Goal: Task Accomplishment & Management: Complete application form

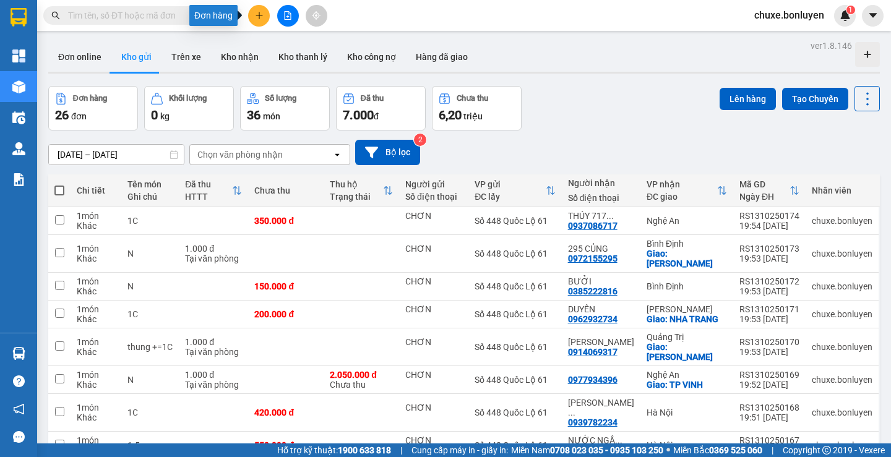
click at [261, 16] on icon "plus" at bounding box center [259, 15] width 9 height 9
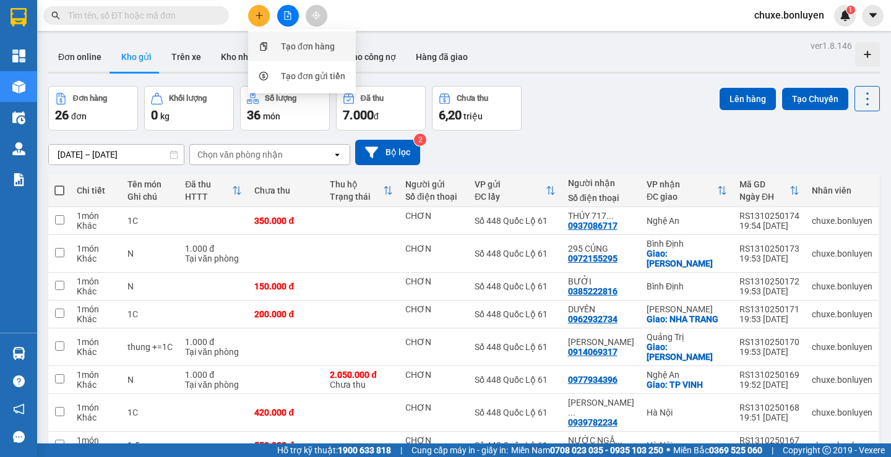
click at [284, 45] on div "Tạo đơn hàng" at bounding box center [308, 47] width 54 height 14
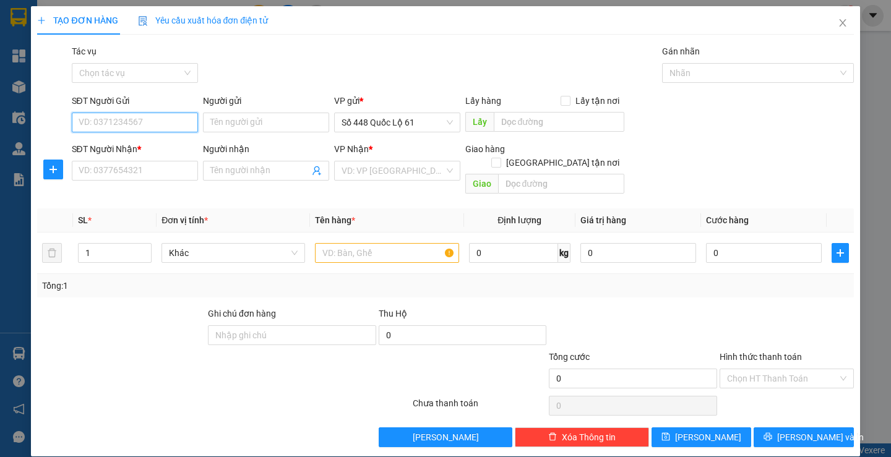
click at [147, 125] on input "SĐT Người Gửi" at bounding box center [135, 123] width 126 height 20
type input "09666396989"
click at [264, 114] on input "Người gửi" at bounding box center [266, 123] width 126 height 20
click at [515, 124] on input "text" at bounding box center [559, 122] width 131 height 20
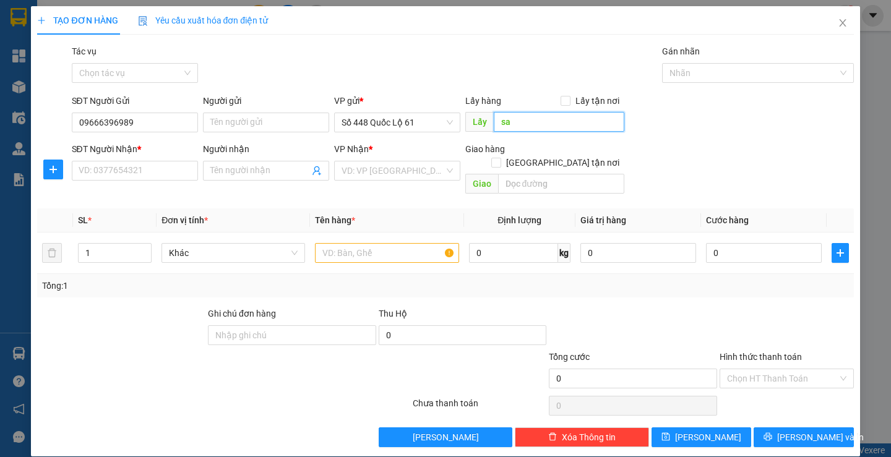
type input "s"
type input "x"
type input "s"
type input "S"
type input "SA ĐÉC"
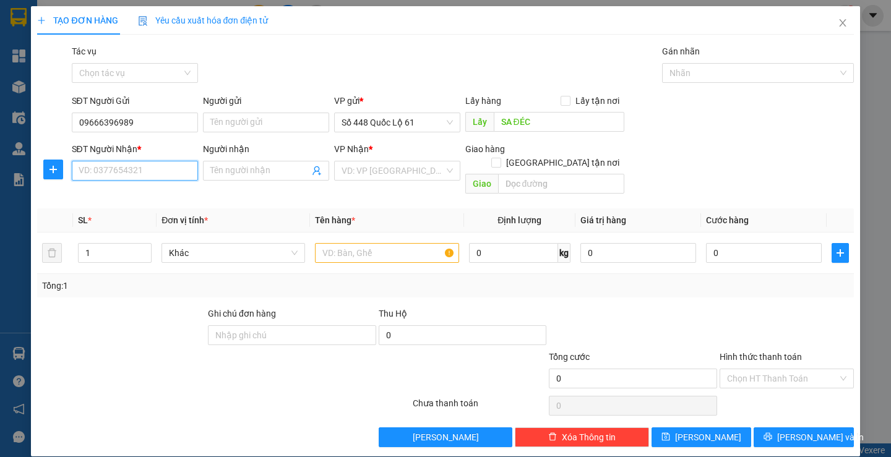
click at [124, 174] on input "SĐT Người Nhận *" at bounding box center [135, 171] width 126 height 20
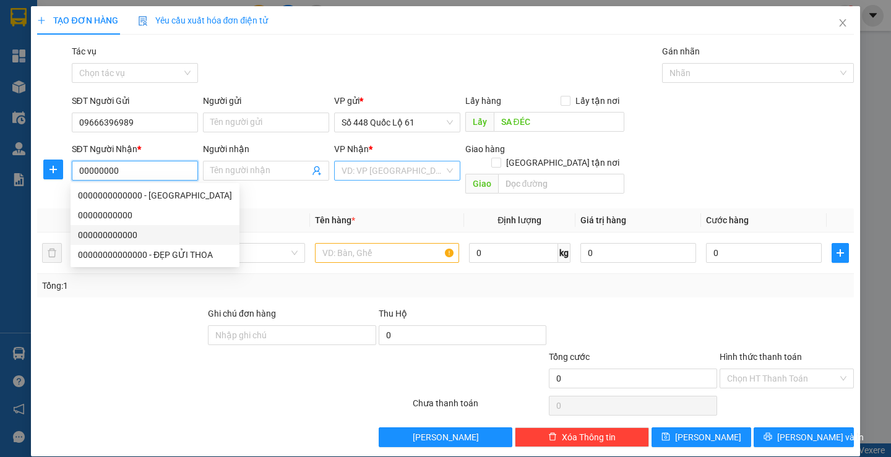
type input "00000000"
click at [393, 178] on input "search" at bounding box center [393, 171] width 103 height 19
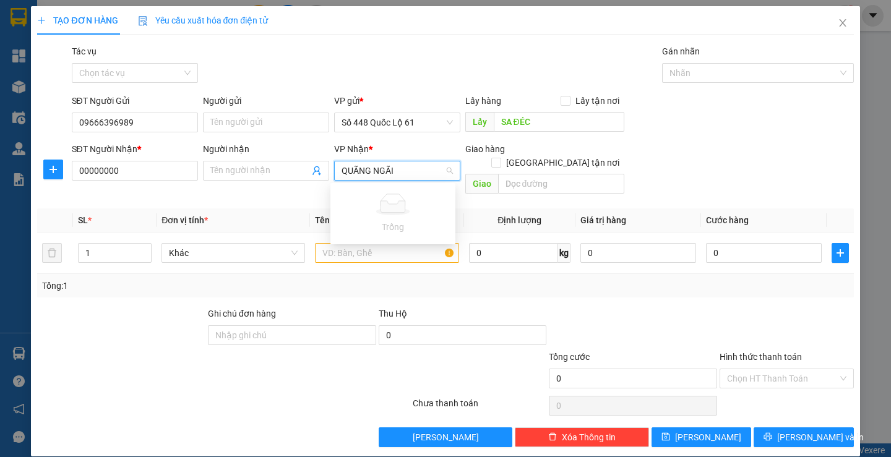
type input "QUÃNG NGÃI"
click at [145, 288] on div "Transit Pickup Surcharge Ids Transit Deliver Surcharge Ids Transit Deliver Surc…" at bounding box center [445, 246] width 816 height 403
click at [366, 243] on input "text" at bounding box center [387, 253] width 144 height 20
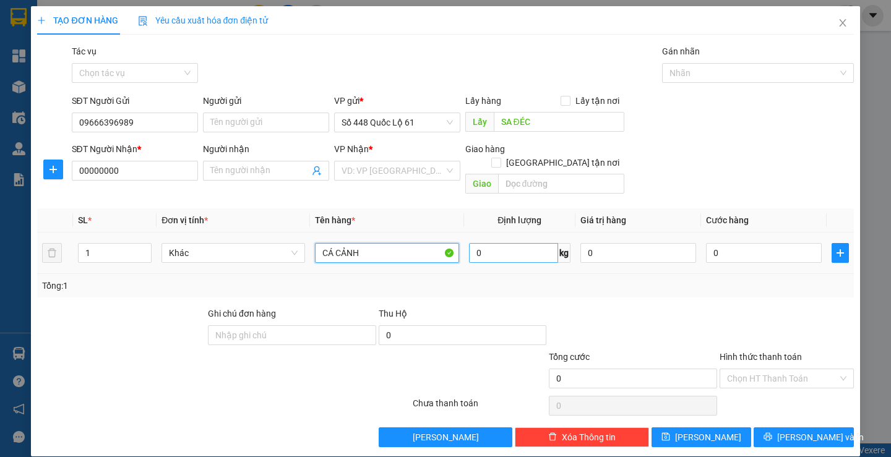
type input "CÁ CẢNH"
click at [493, 243] on input "0" at bounding box center [514, 253] width 90 height 20
click at [748, 245] on input "0" at bounding box center [764, 253] width 116 height 20
click at [535, 243] on input "0" at bounding box center [514, 253] width 90 height 20
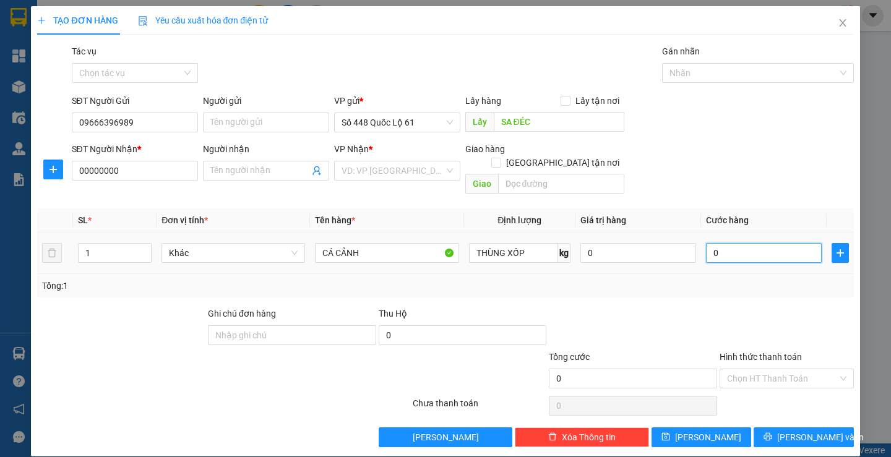
type input "0"
click at [714, 243] on input "0" at bounding box center [764, 253] width 116 height 20
click at [519, 243] on input "0" at bounding box center [514, 253] width 90 height 20
click at [521, 243] on input "0" at bounding box center [514, 253] width 90 height 20
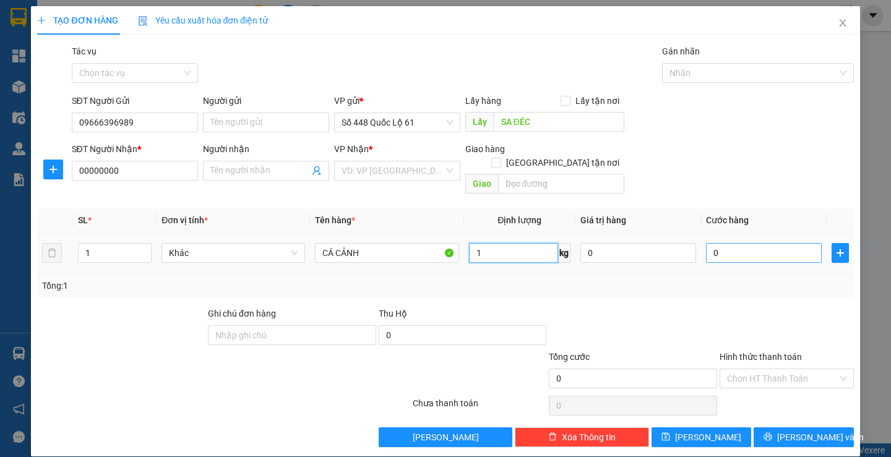
type input "1"
click at [719, 246] on input "0" at bounding box center [764, 253] width 116 height 20
type input "1"
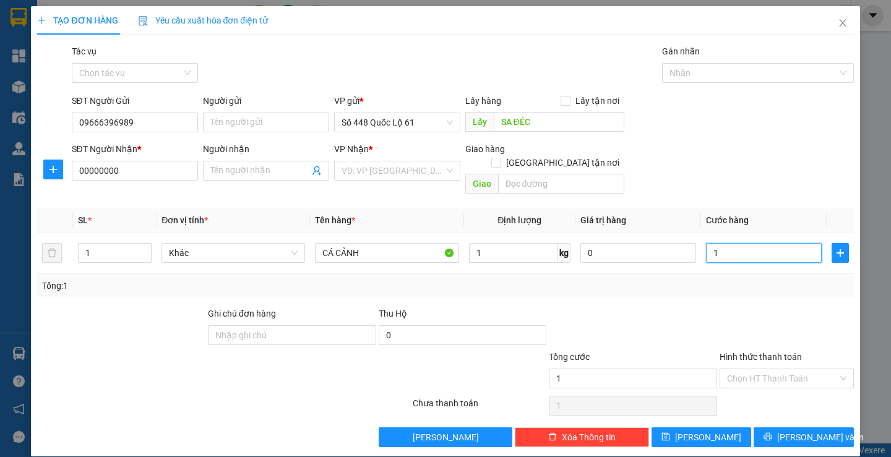
type input "10"
type input "100"
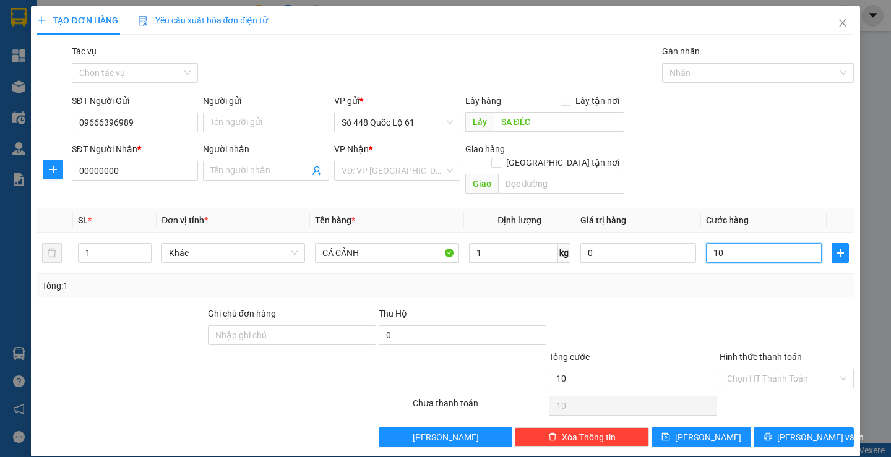
type input "100"
type input "1.000"
type input "10.000"
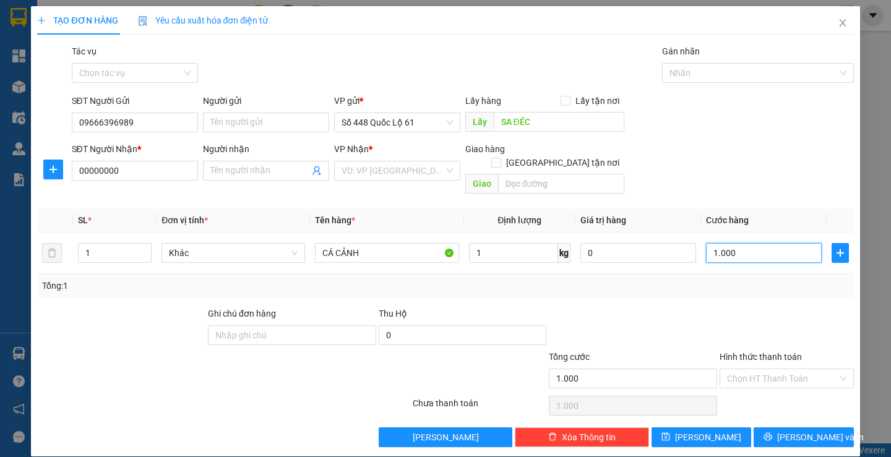
type input "10.000"
type input "100.000"
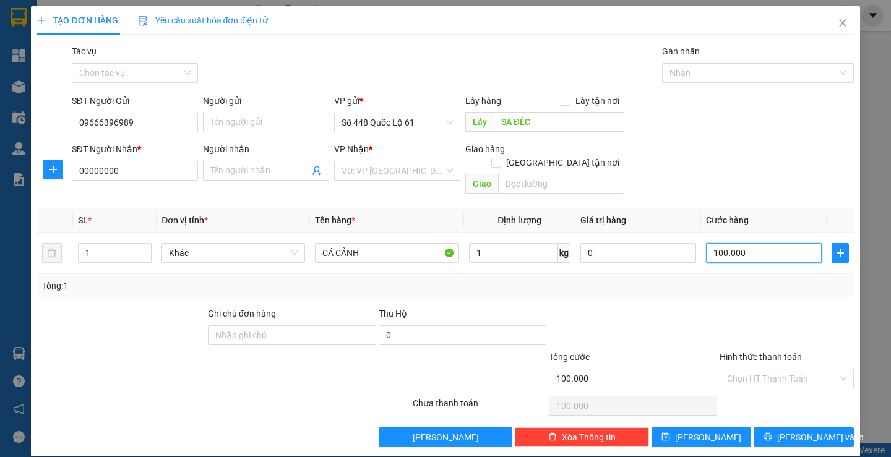
type input "100.000"
click at [683, 274] on div "Tổng: 1" at bounding box center [445, 286] width 816 height 24
click at [476, 243] on input "1" at bounding box center [514, 253] width 90 height 20
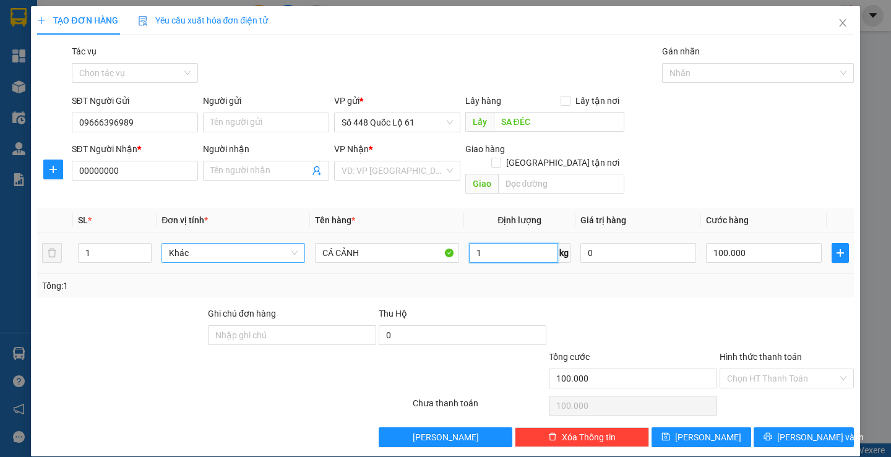
click at [209, 244] on span "Khác" at bounding box center [233, 253] width 129 height 19
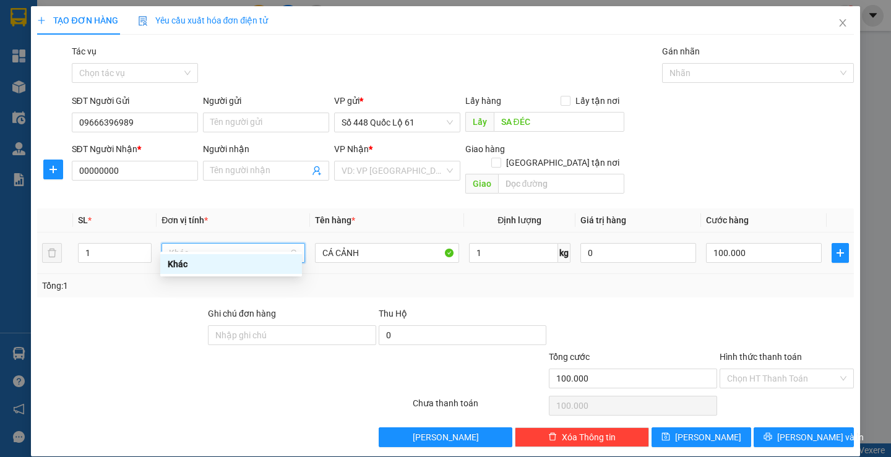
click at [196, 266] on div "Khác" at bounding box center [231, 264] width 127 height 14
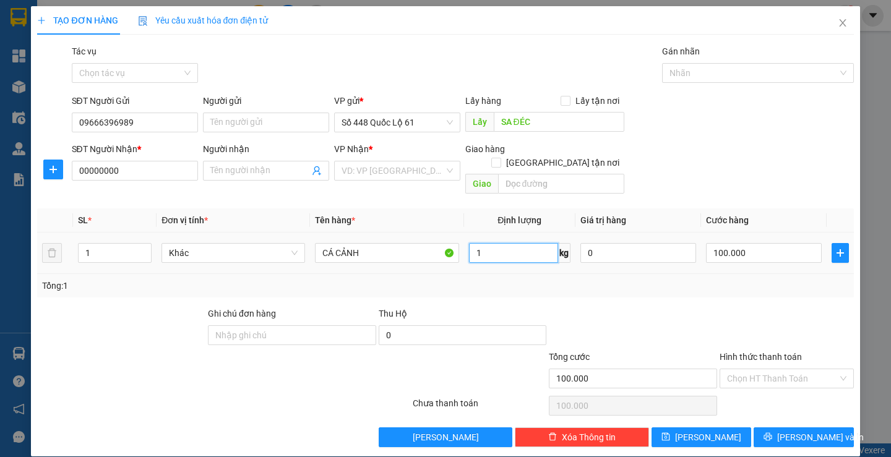
click at [480, 243] on input "1" at bounding box center [514, 253] width 90 height 20
click at [235, 244] on span "Khác" at bounding box center [233, 253] width 129 height 19
click at [231, 244] on span "Khác" at bounding box center [233, 253] width 129 height 19
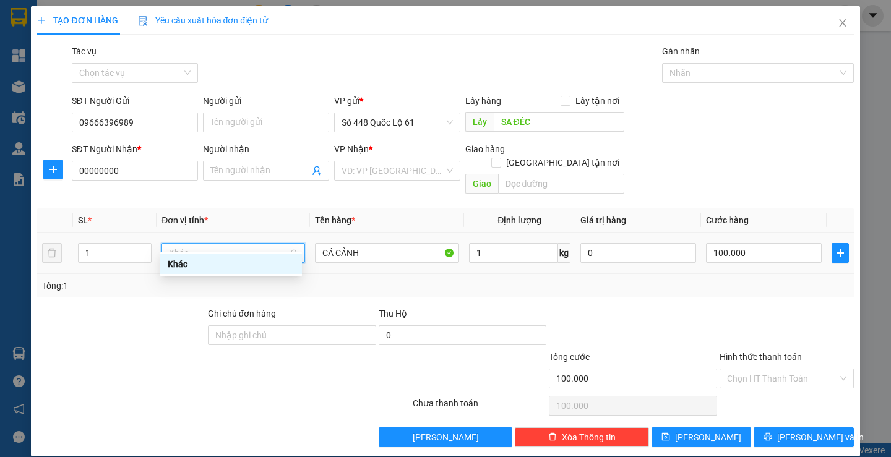
click at [202, 269] on div "Khác" at bounding box center [231, 264] width 127 height 14
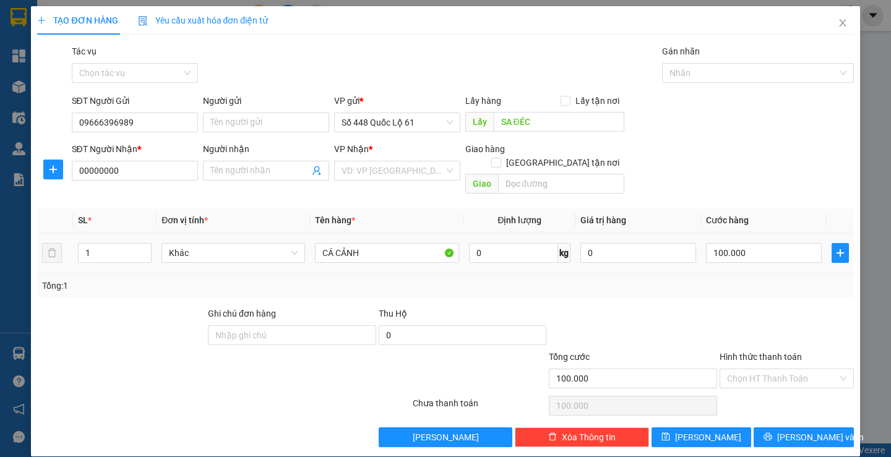
click at [522, 279] on div "Tổng: 1" at bounding box center [445, 286] width 806 height 14
click at [488, 244] on input "0" at bounding box center [514, 253] width 90 height 20
type input "1"
click at [311, 327] on input "Ghi chú đơn hàng" at bounding box center [292, 336] width 168 height 20
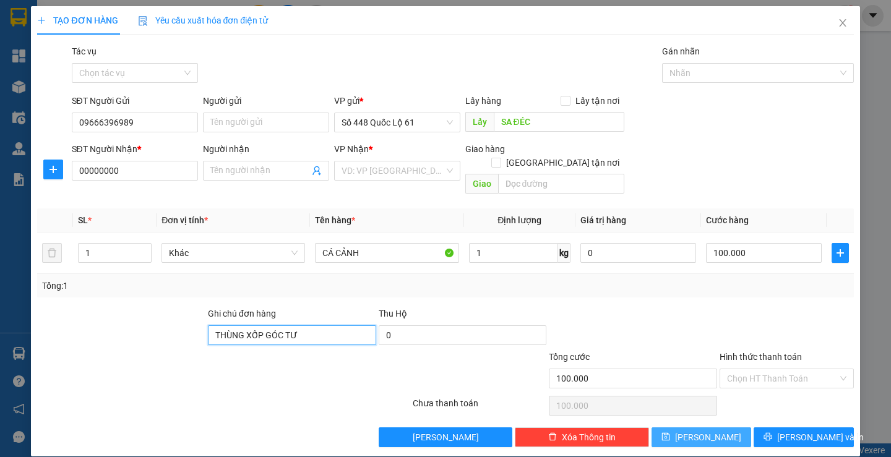
type input "THÙNG XỐP GÓC TƯ"
click at [670, 433] on icon "save" at bounding box center [666, 437] width 9 height 9
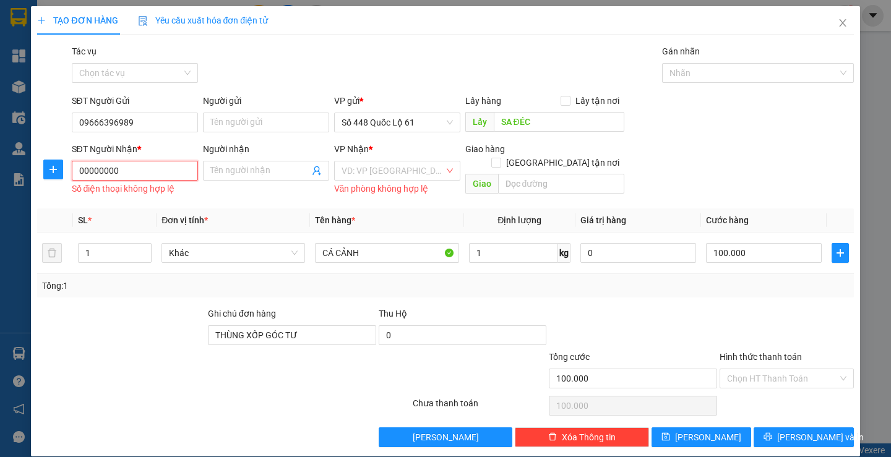
click at [161, 174] on input "00000000" at bounding box center [135, 171] width 126 height 20
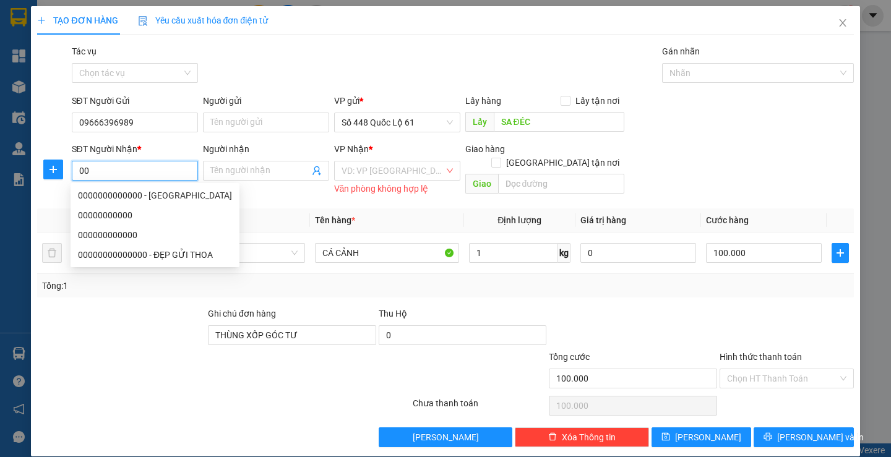
type input "0"
click at [114, 215] on div "00000000000" at bounding box center [155, 216] width 154 height 14
type input "00000000000"
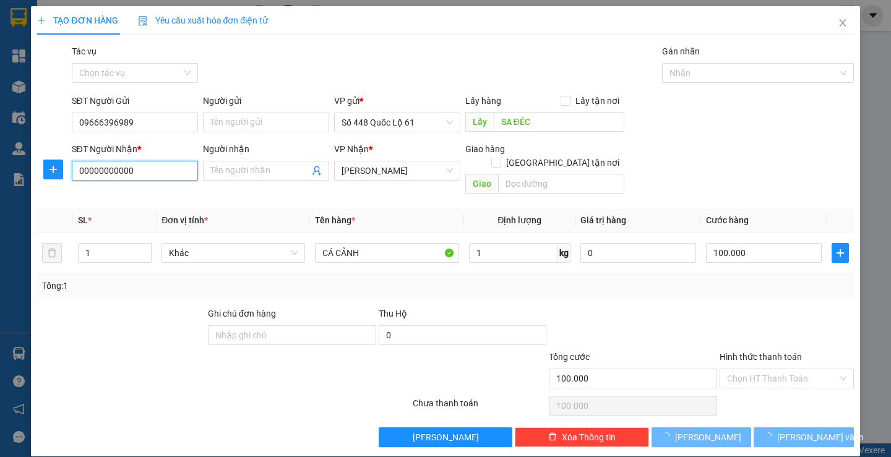
type input "800.000"
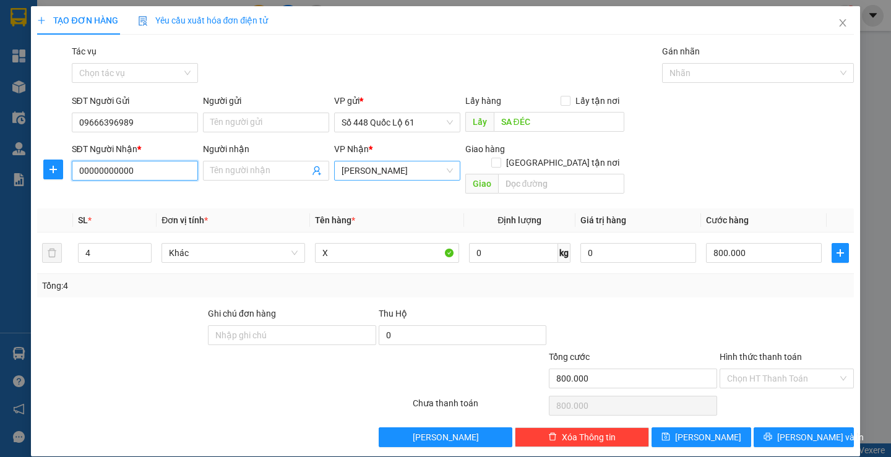
click at [388, 175] on span "[PERSON_NAME]" at bounding box center [397, 171] width 111 height 19
type input "00000000000"
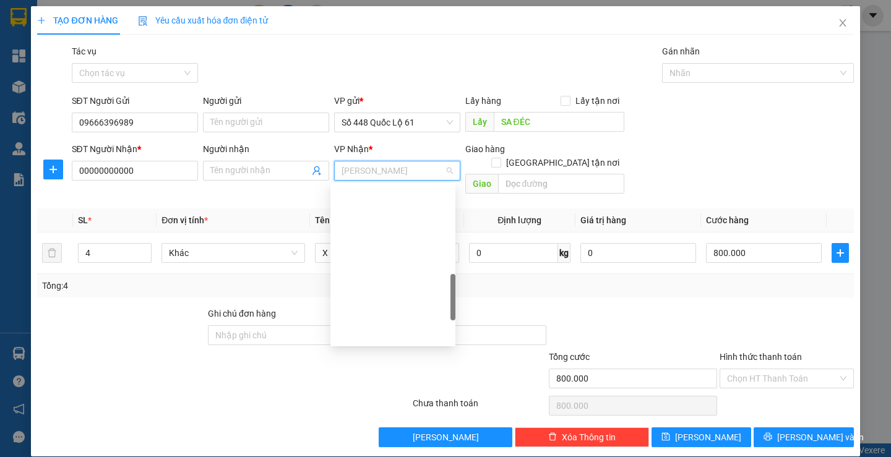
scroll to position [371, 0]
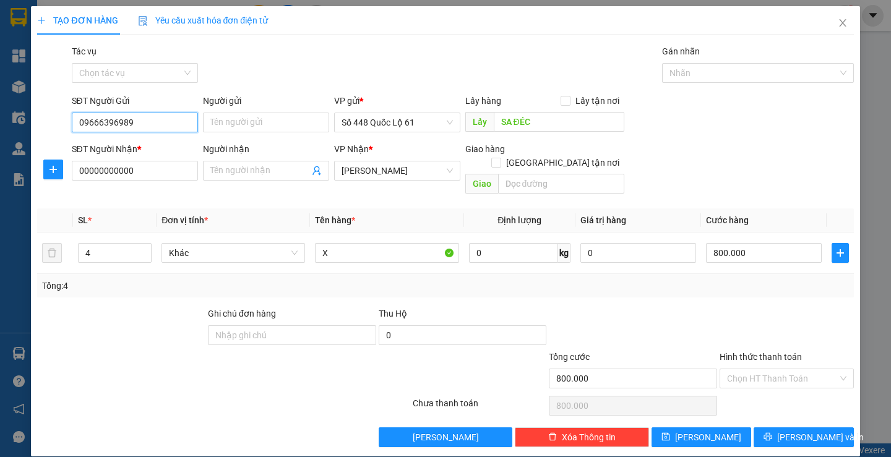
click at [168, 123] on input "09666396989" at bounding box center [135, 123] width 126 height 20
click at [385, 174] on span "[PERSON_NAME]" at bounding box center [397, 171] width 111 height 19
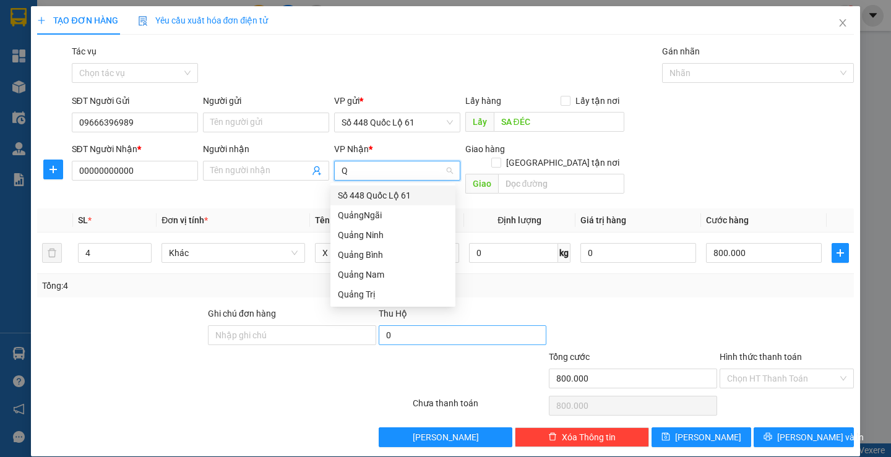
scroll to position [0, 0]
type input "QU"
click at [392, 217] on div "QuảngNgãi" at bounding box center [393, 216] width 110 height 14
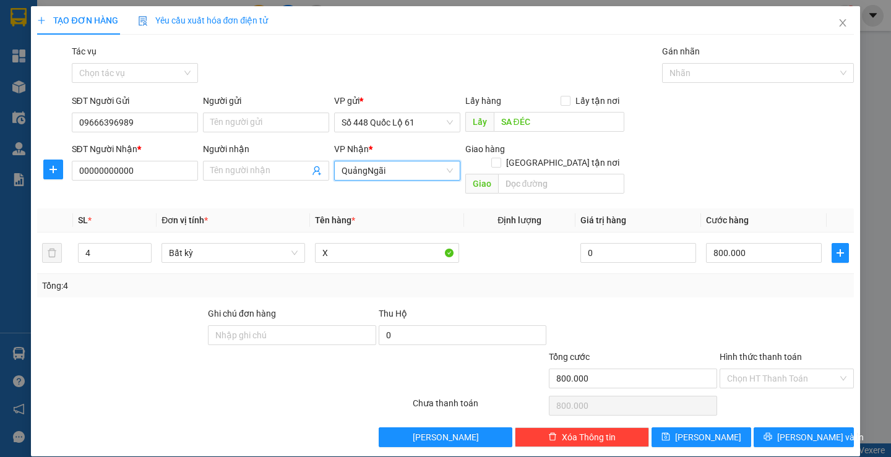
click at [364, 174] on span "QuảngNgãi" at bounding box center [397, 171] width 111 height 19
type input "QUÃNG NGÃI"
click at [306, 279] on div "Tổng: 4" at bounding box center [193, 286] width 303 height 14
click at [107, 244] on input "4" at bounding box center [115, 253] width 72 height 19
click at [143, 255] on icon "down" at bounding box center [145, 257] width 4 height 4
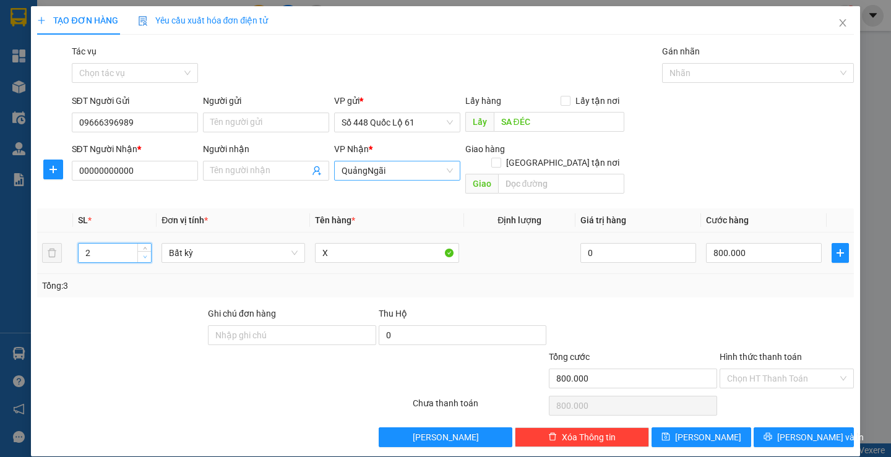
click at [143, 255] on icon "down" at bounding box center [145, 257] width 4 height 4
type input "1"
click at [143, 255] on icon "down" at bounding box center [145, 257] width 4 height 4
click at [254, 246] on span "Bất kỳ" at bounding box center [233, 253] width 129 height 19
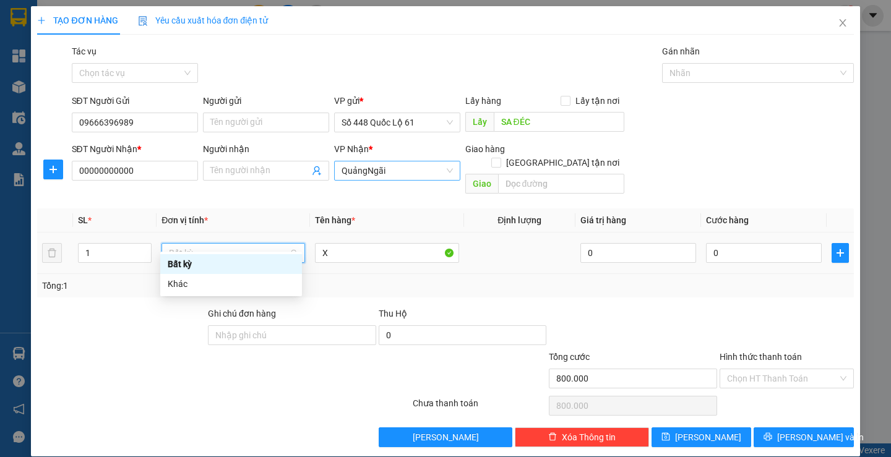
type input "0"
click at [209, 280] on div "Khác" at bounding box center [231, 284] width 127 height 14
click at [238, 244] on span "Khác" at bounding box center [233, 253] width 129 height 19
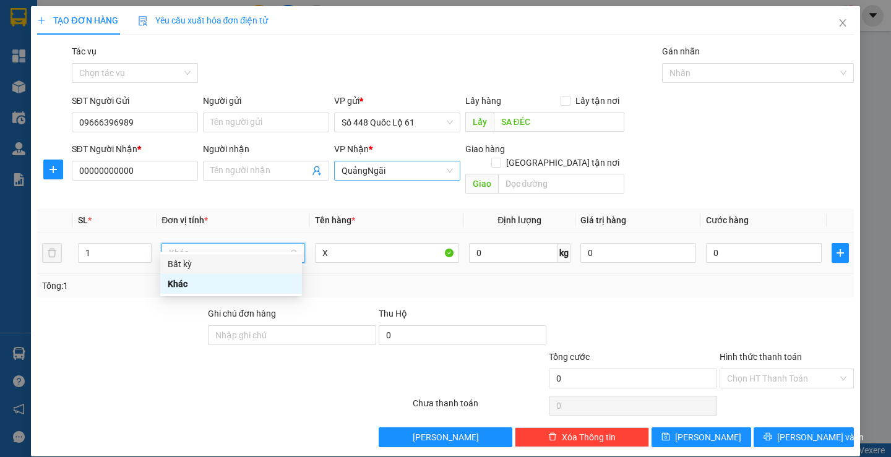
click at [212, 264] on div "Bất kỳ" at bounding box center [231, 264] width 127 height 14
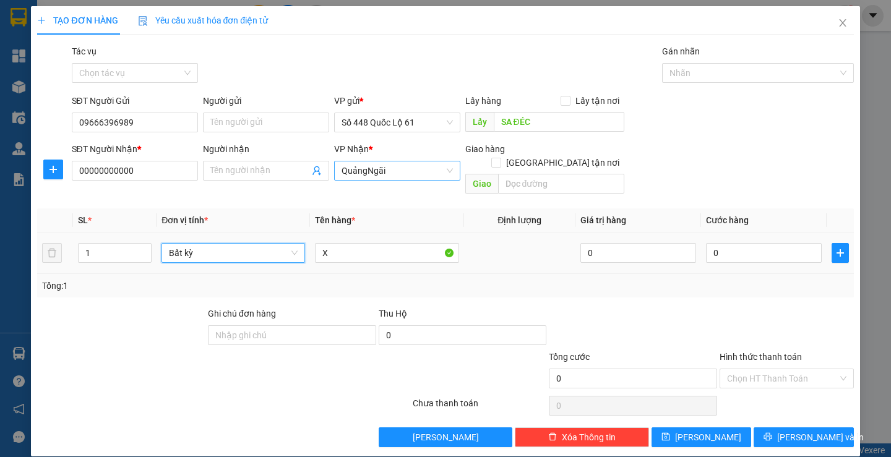
click at [507, 235] on td at bounding box center [520, 253] width 112 height 41
click at [228, 244] on span "Bất kỳ" at bounding box center [233, 253] width 129 height 19
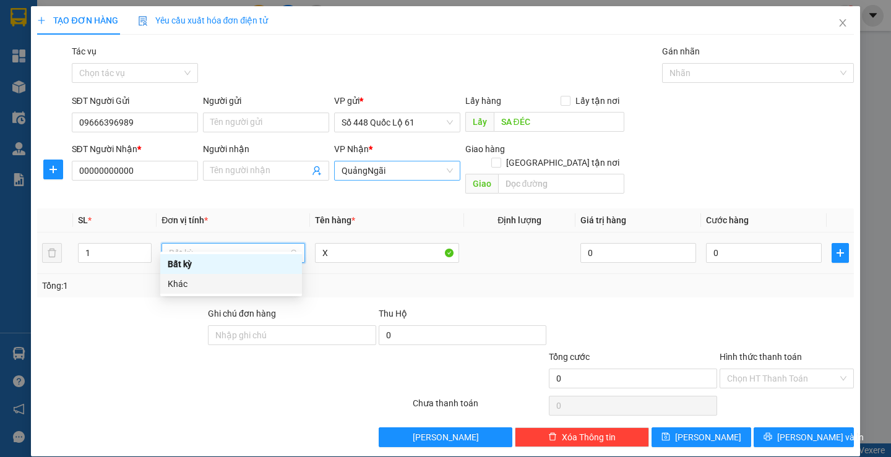
click at [204, 282] on div "Khác" at bounding box center [231, 284] width 127 height 14
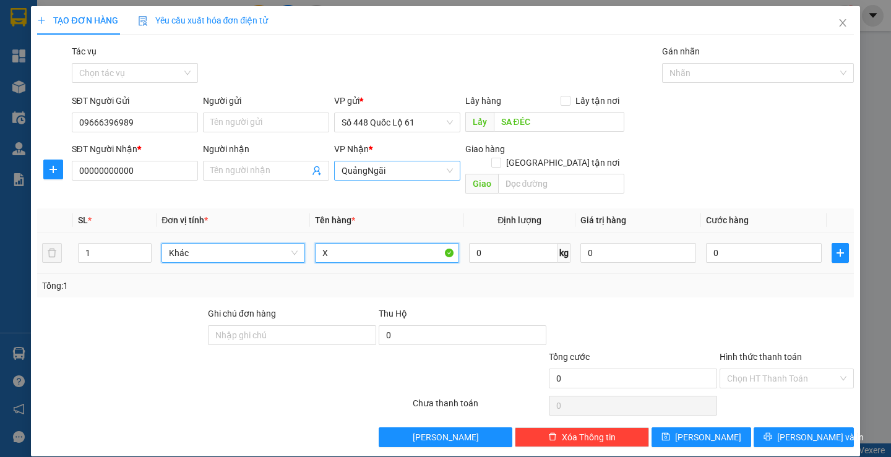
click at [334, 243] on input "X" at bounding box center [387, 253] width 144 height 20
type input "CÁ CẢNH"
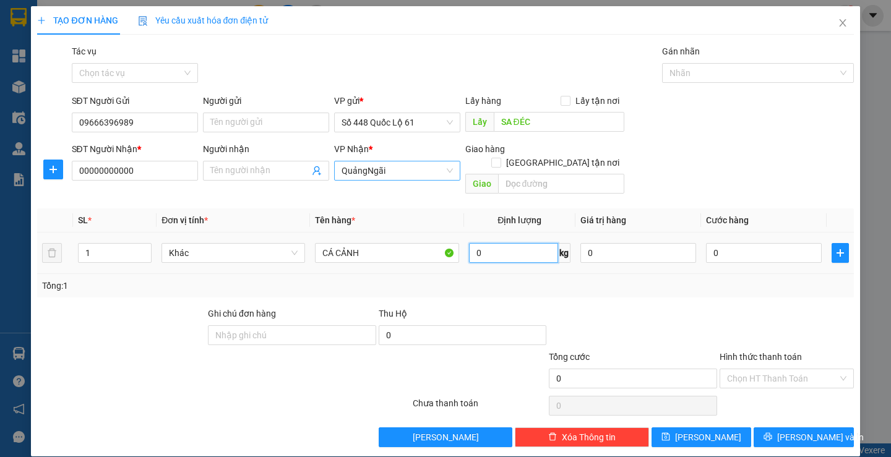
click at [486, 243] on input "0" at bounding box center [514, 253] width 90 height 20
type input "1"
click at [729, 243] on input "0" at bounding box center [764, 253] width 116 height 20
type input "1"
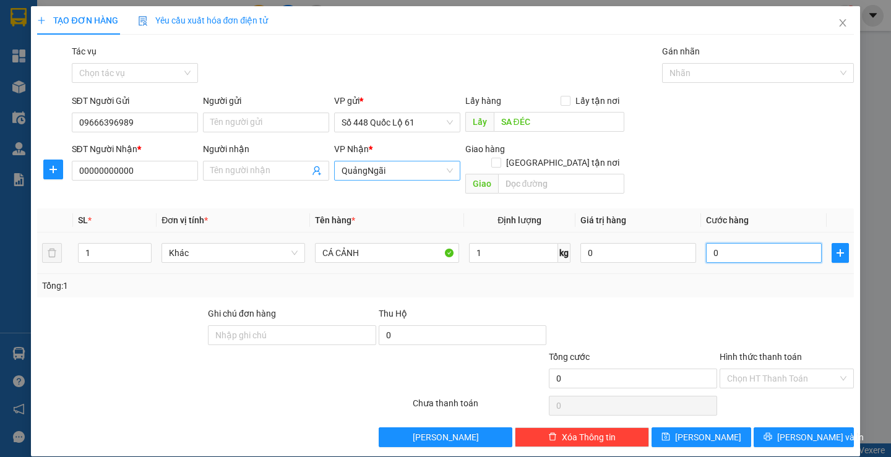
type input "1"
type input "10"
type input "100"
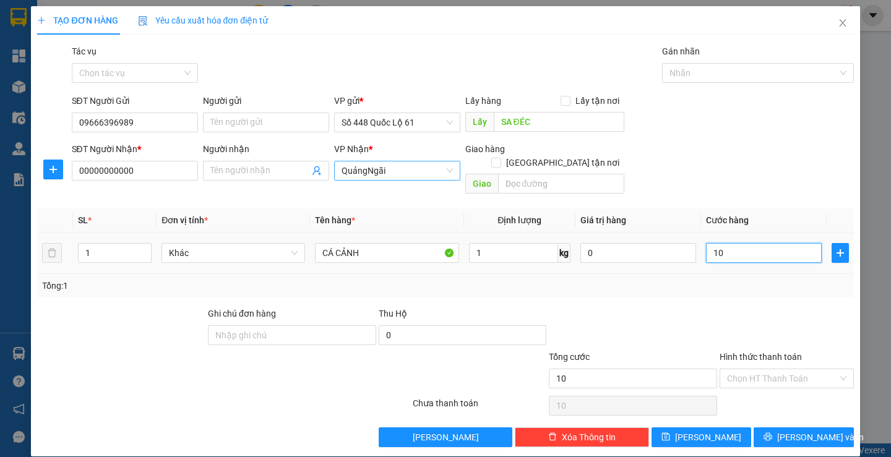
type input "100"
type input "1.000"
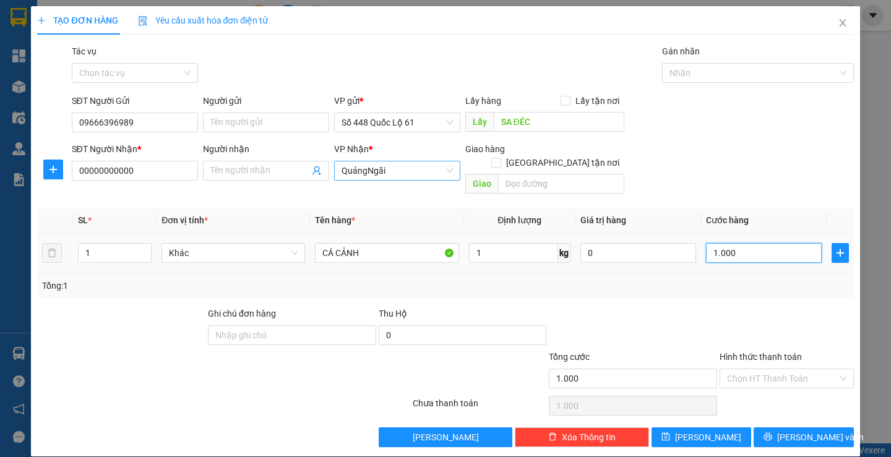
type input "10.000"
type input "100.000"
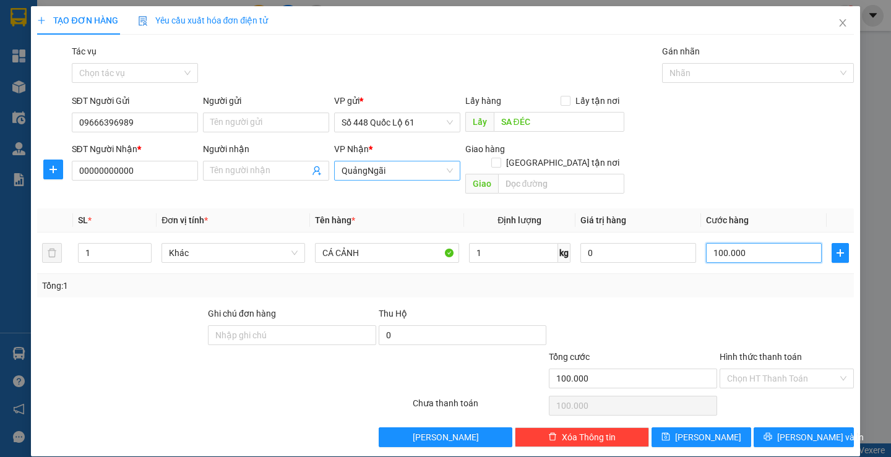
type input "100.000"
click at [705, 279] on div "Tổng: 1" at bounding box center [445, 286] width 806 height 14
drag, startPoint x: 157, startPoint y: 126, endPoint x: 67, endPoint y: 127, distance: 89.7
click at [67, 127] on div "SĐT Người Gửi 09666396989 09666396989 Người gửi Tên người gửi VP gửi * Số 448 Q…" at bounding box center [445, 115] width 819 height 43
click at [838, 22] on icon "close" at bounding box center [843, 23] width 10 height 10
